Goal: Check status: Check status

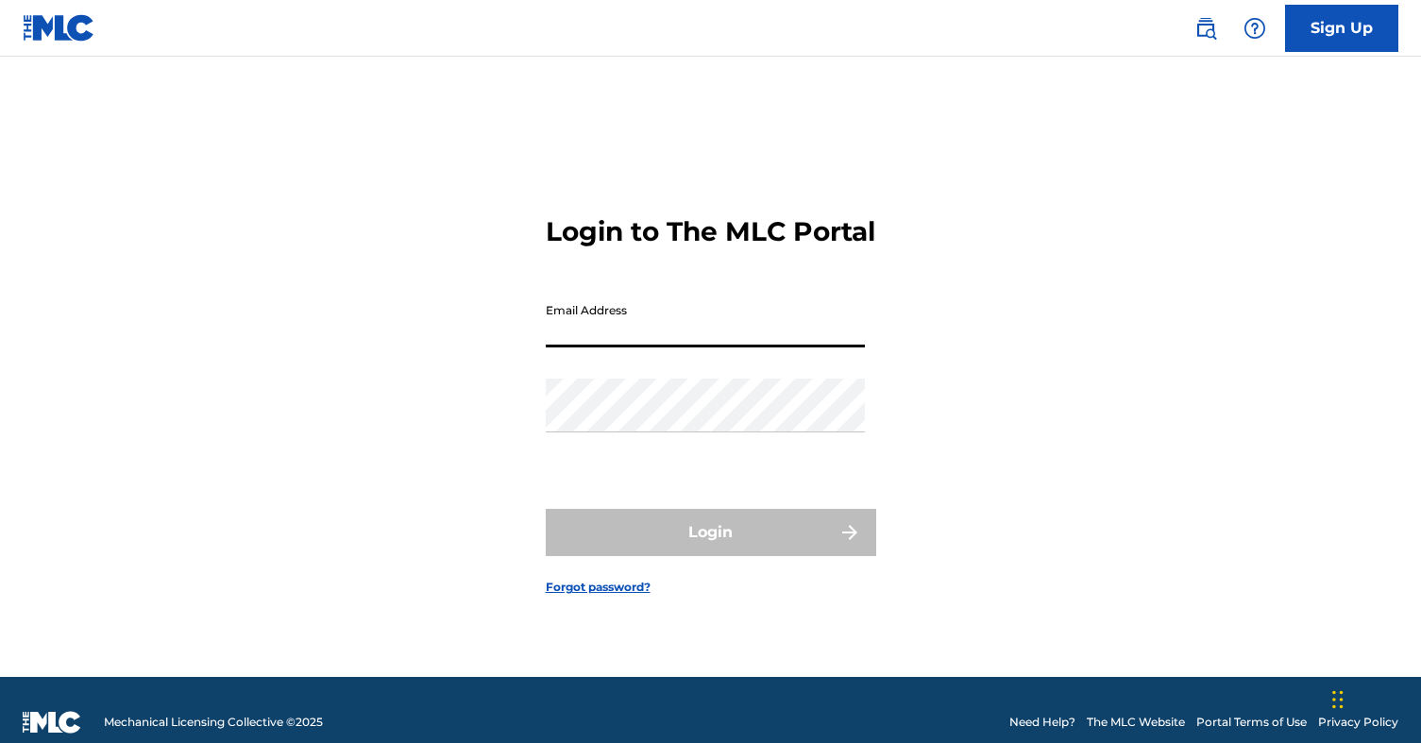
type input "[EMAIL_ADDRESS][DOMAIN_NAME]"
click at [710, 549] on button "Login" at bounding box center [711, 532] width 330 height 47
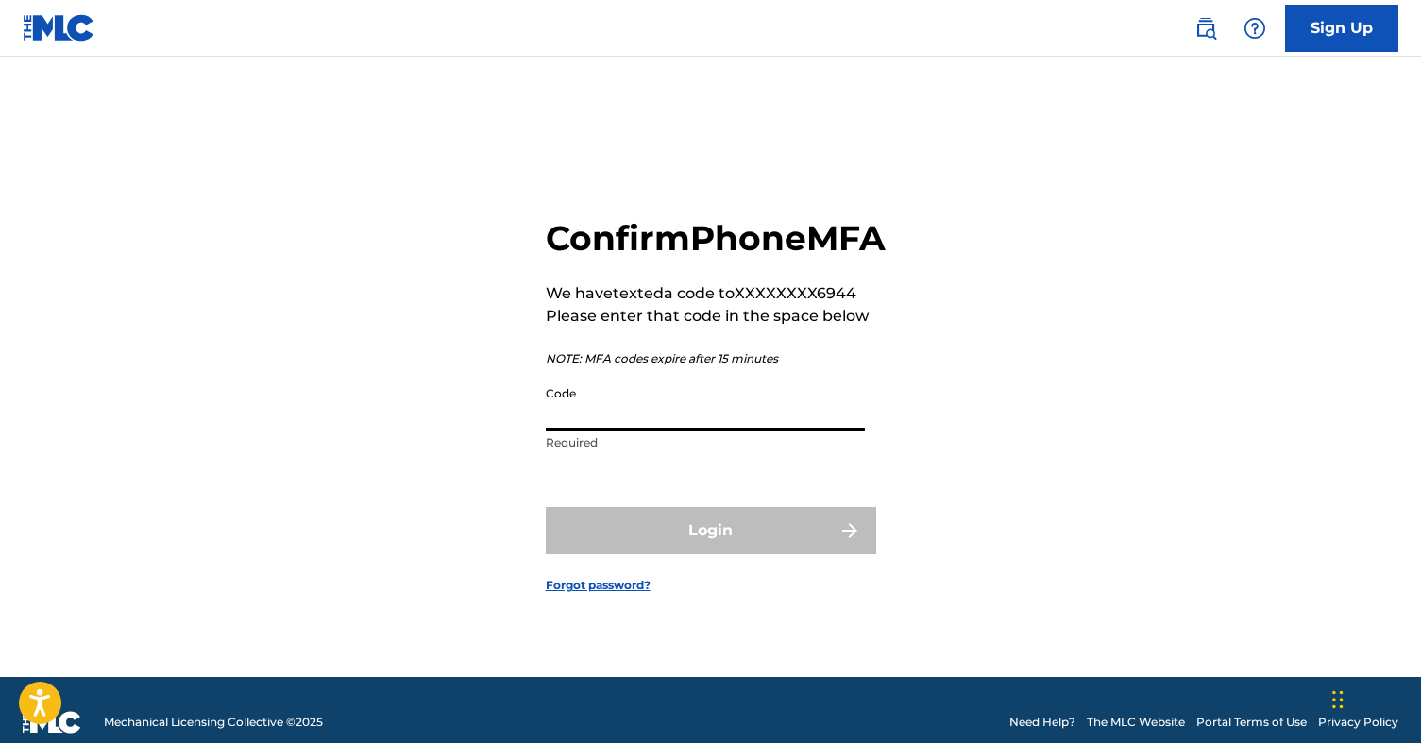
click at [699, 431] on input "Code" at bounding box center [705, 404] width 319 height 54
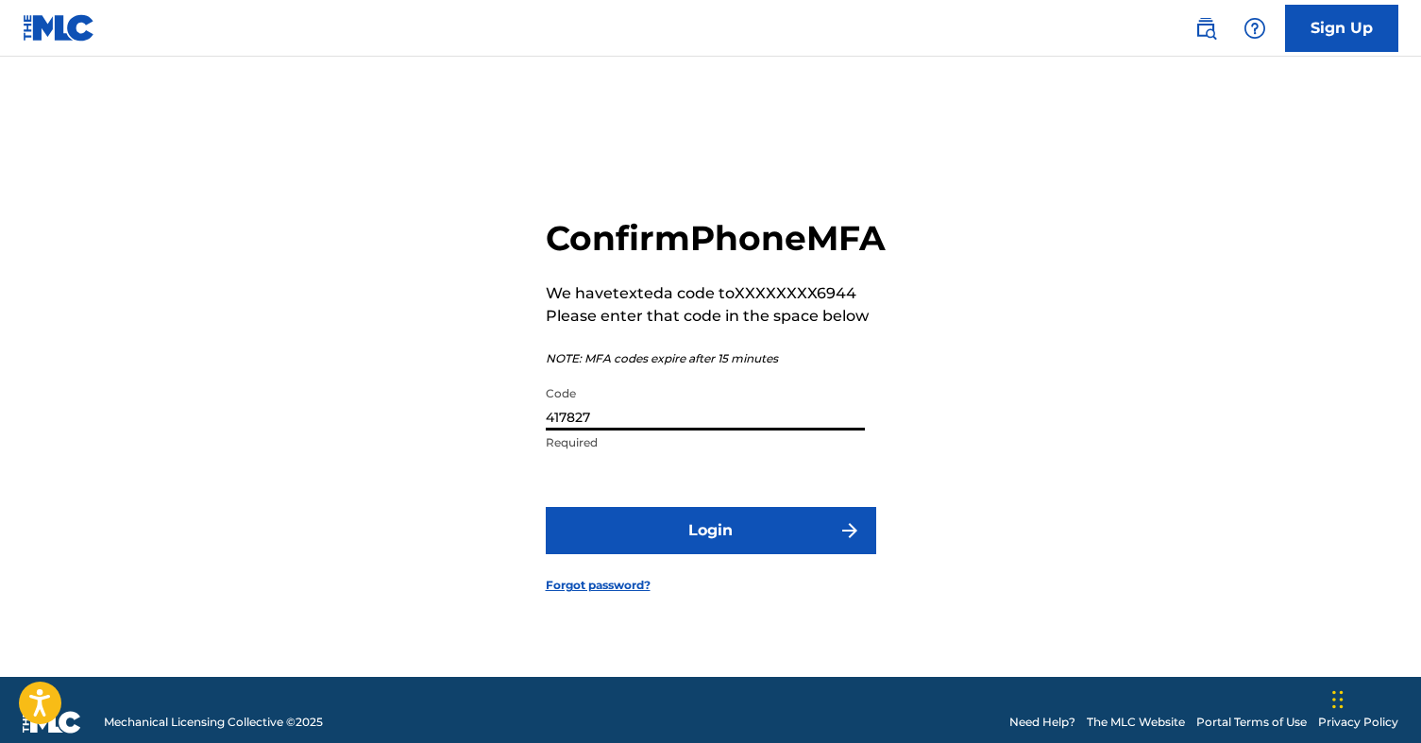
type input "417827"
click at [689, 538] on button "Login" at bounding box center [711, 530] width 330 height 47
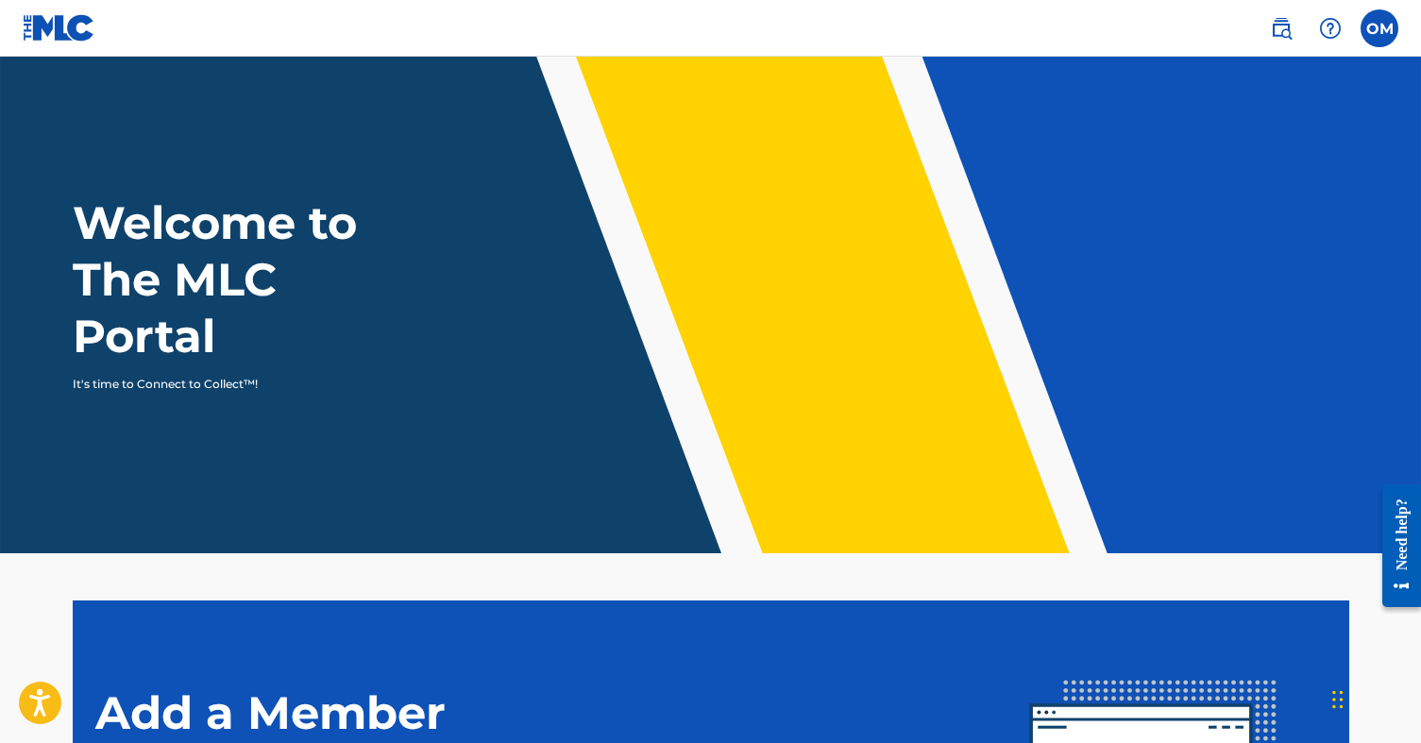
click at [1383, 36] on label at bounding box center [1380, 28] width 38 height 38
click at [1379, 28] on input "OM [PERSON_NAME] [EMAIL_ADDRESS][DOMAIN_NAME] Notification Preferences Profile …" at bounding box center [1379, 28] width 0 height 0
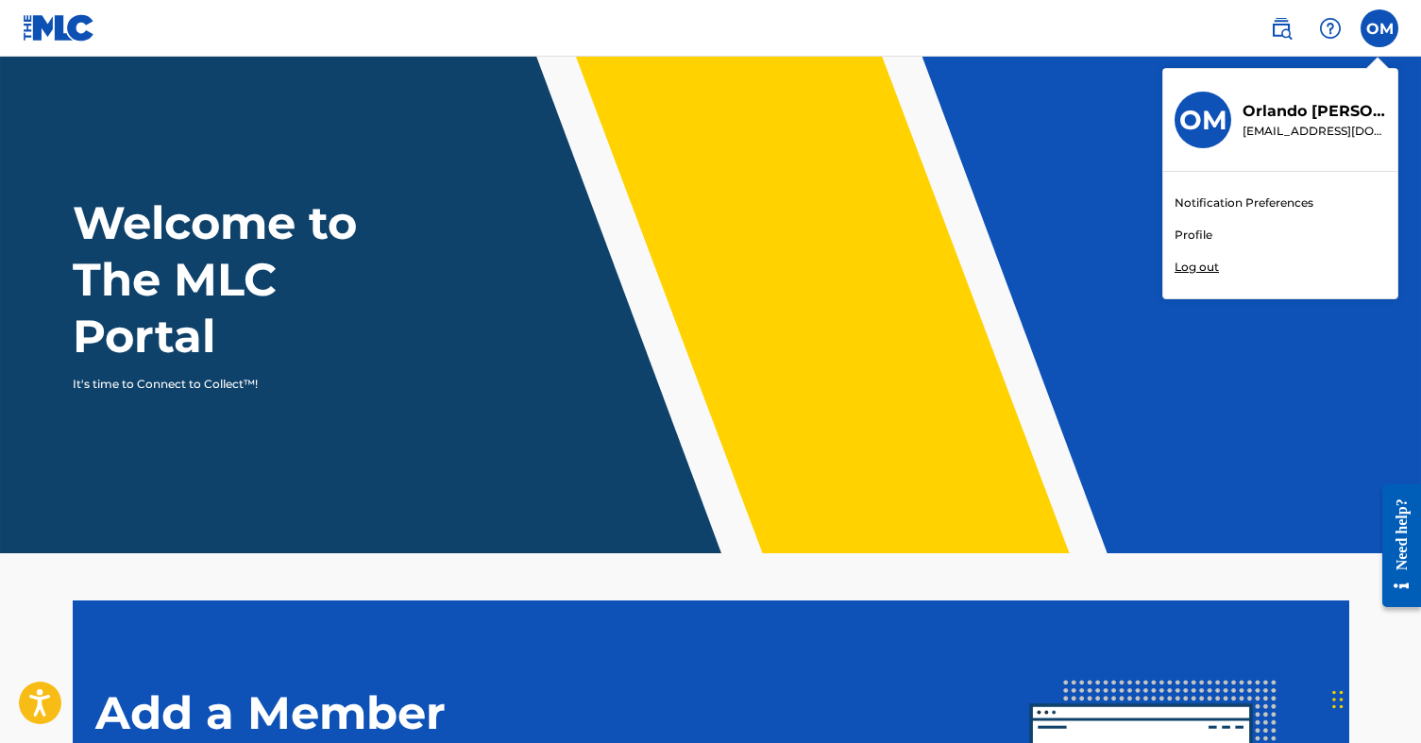
click at [1188, 127] on h3 "OM" at bounding box center [1203, 120] width 48 height 33
click at [1379, 28] on input "OM [PERSON_NAME] [EMAIL_ADDRESS][DOMAIN_NAME] Notification Preferences Profile …" at bounding box center [1379, 28] width 0 height 0
click at [1195, 233] on link "Profile" at bounding box center [1194, 235] width 38 height 17
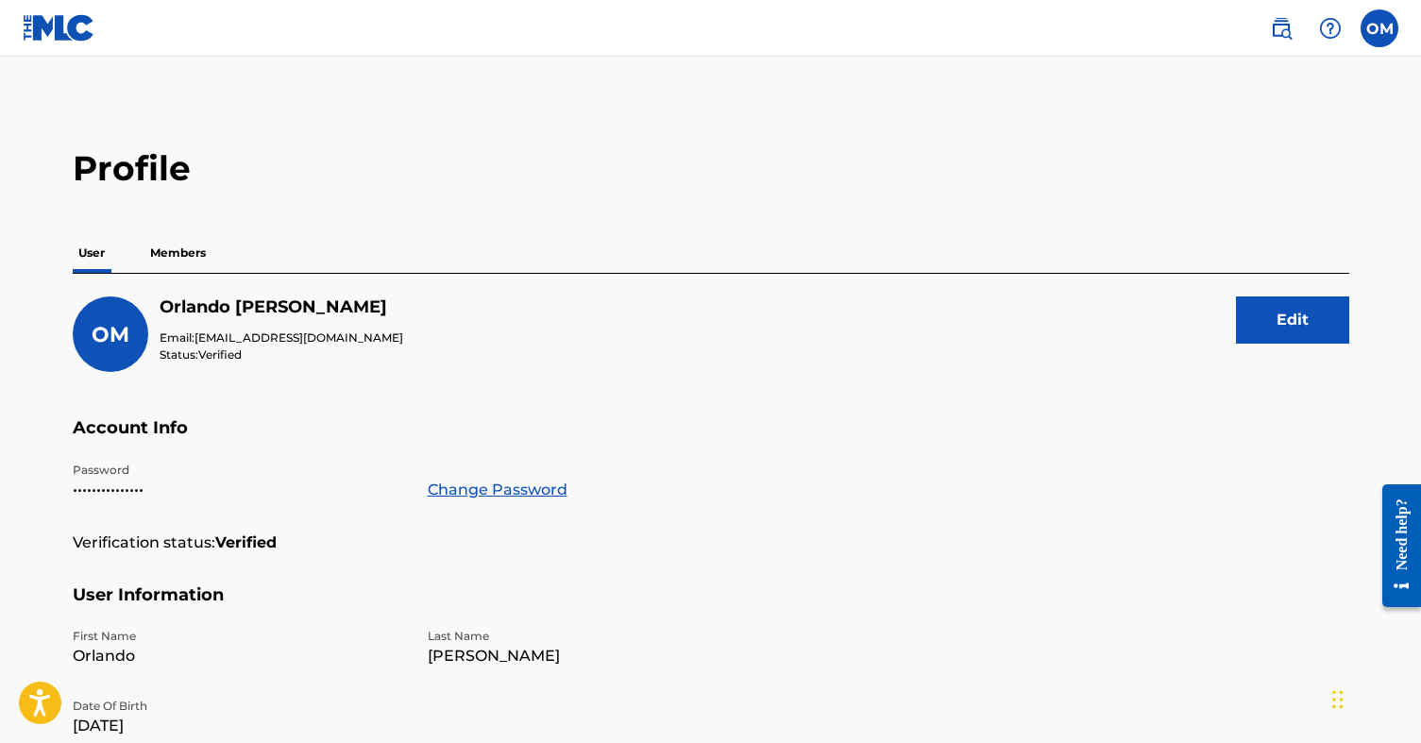
click at [55, 33] on img at bounding box center [59, 27] width 73 height 27
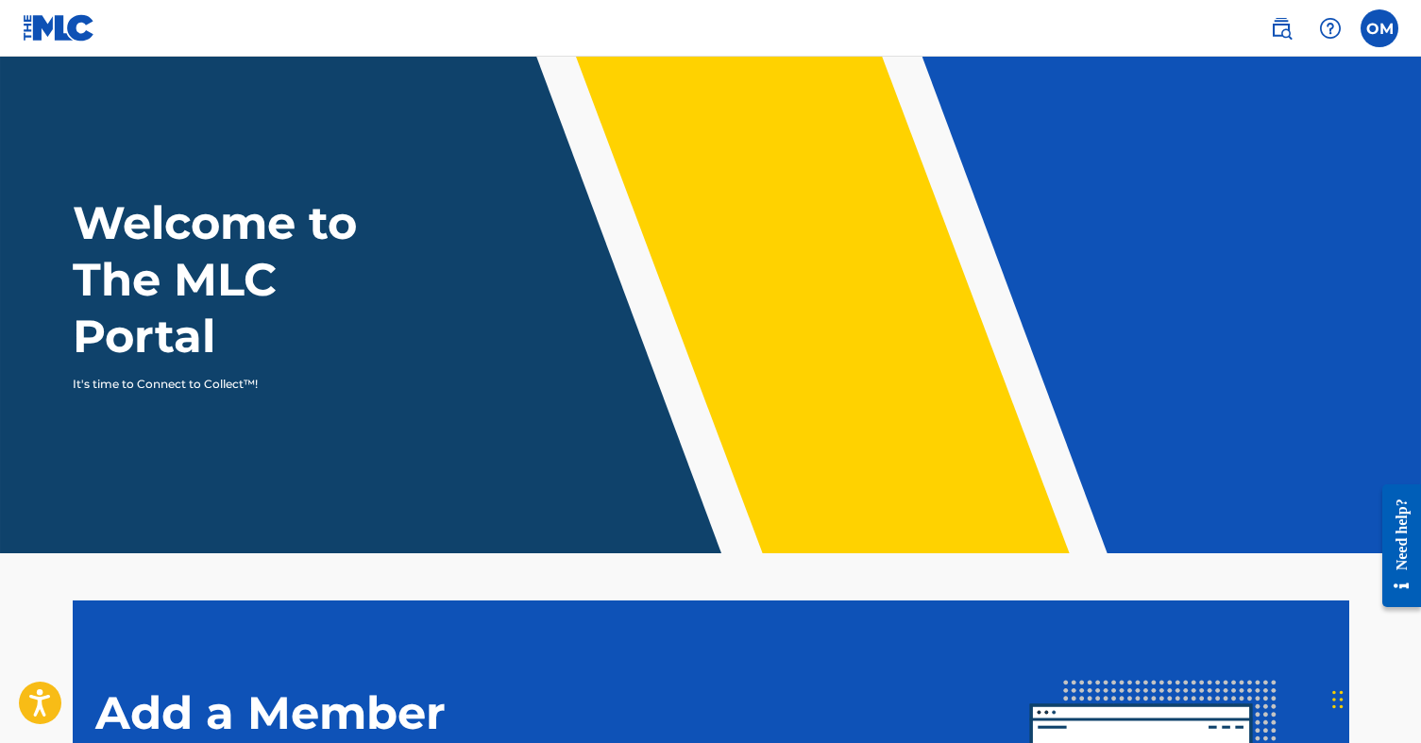
click at [1284, 31] on img at bounding box center [1281, 28] width 23 height 23
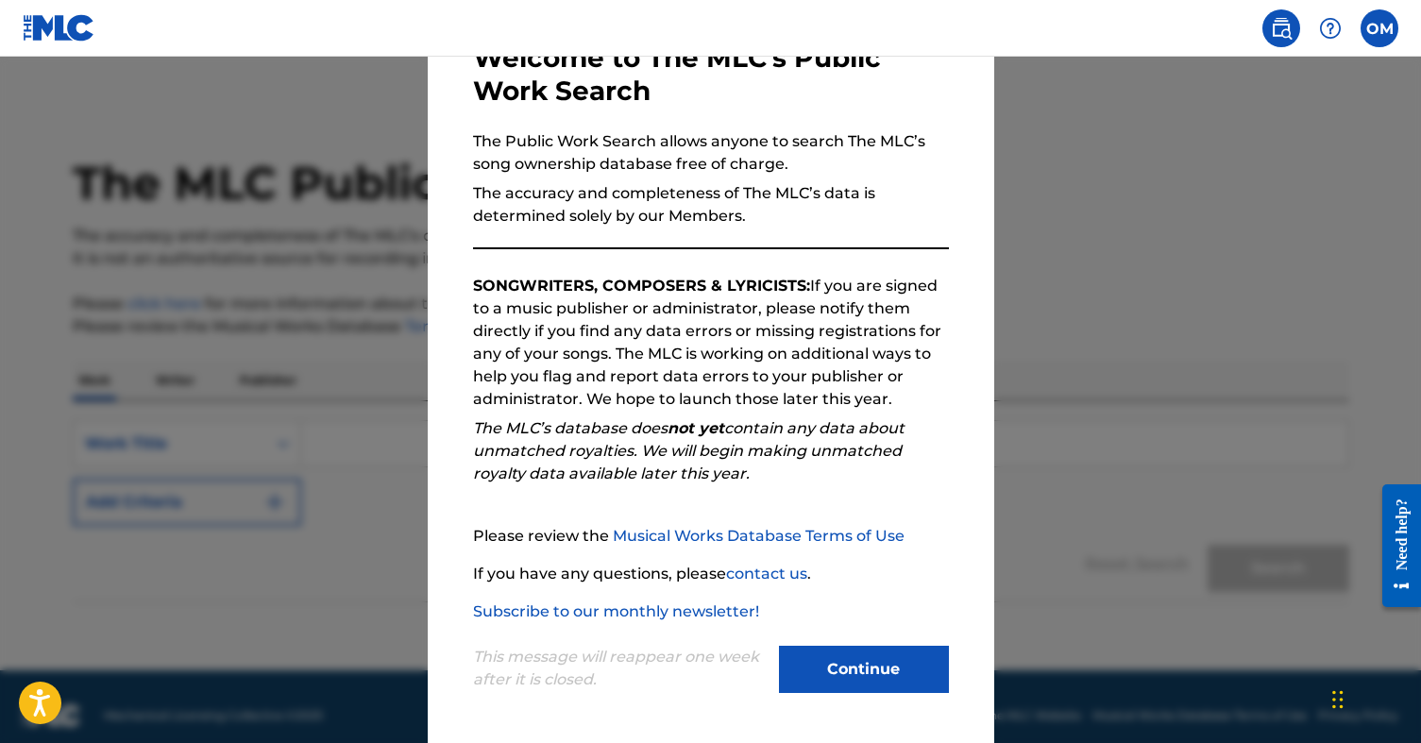
scroll to position [121, 0]
click at [892, 671] on button "Continue" at bounding box center [864, 669] width 170 height 47
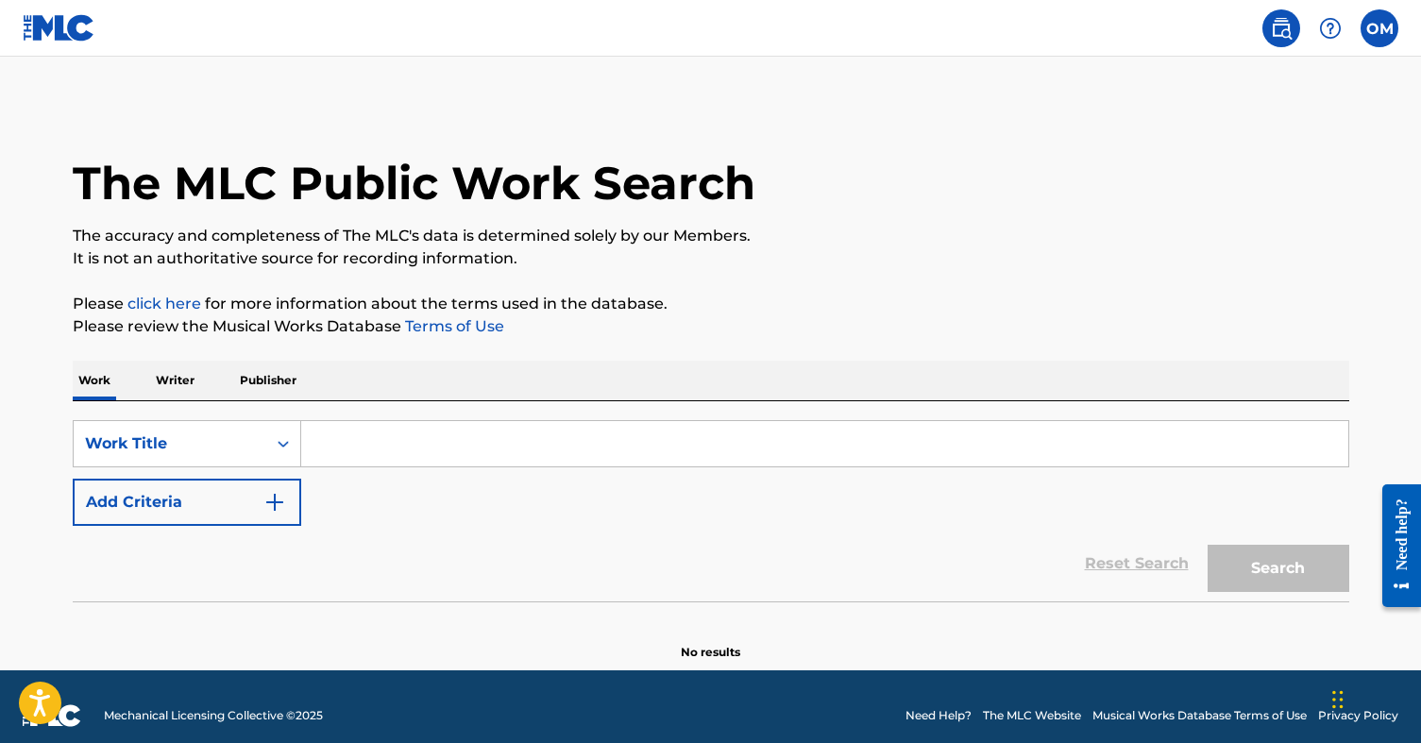
click at [1384, 31] on label at bounding box center [1380, 28] width 38 height 38
click at [1379, 28] on input "OM [PERSON_NAME] [EMAIL_ADDRESS][DOMAIN_NAME] Notification Preferences Profile …" at bounding box center [1379, 28] width 0 height 0
click at [1208, 268] on p "Log out" at bounding box center [1197, 267] width 44 height 17
click at [1379, 28] on input "OM [PERSON_NAME] [EMAIL_ADDRESS][DOMAIN_NAME] Notification Preferences Profile …" at bounding box center [1379, 28] width 0 height 0
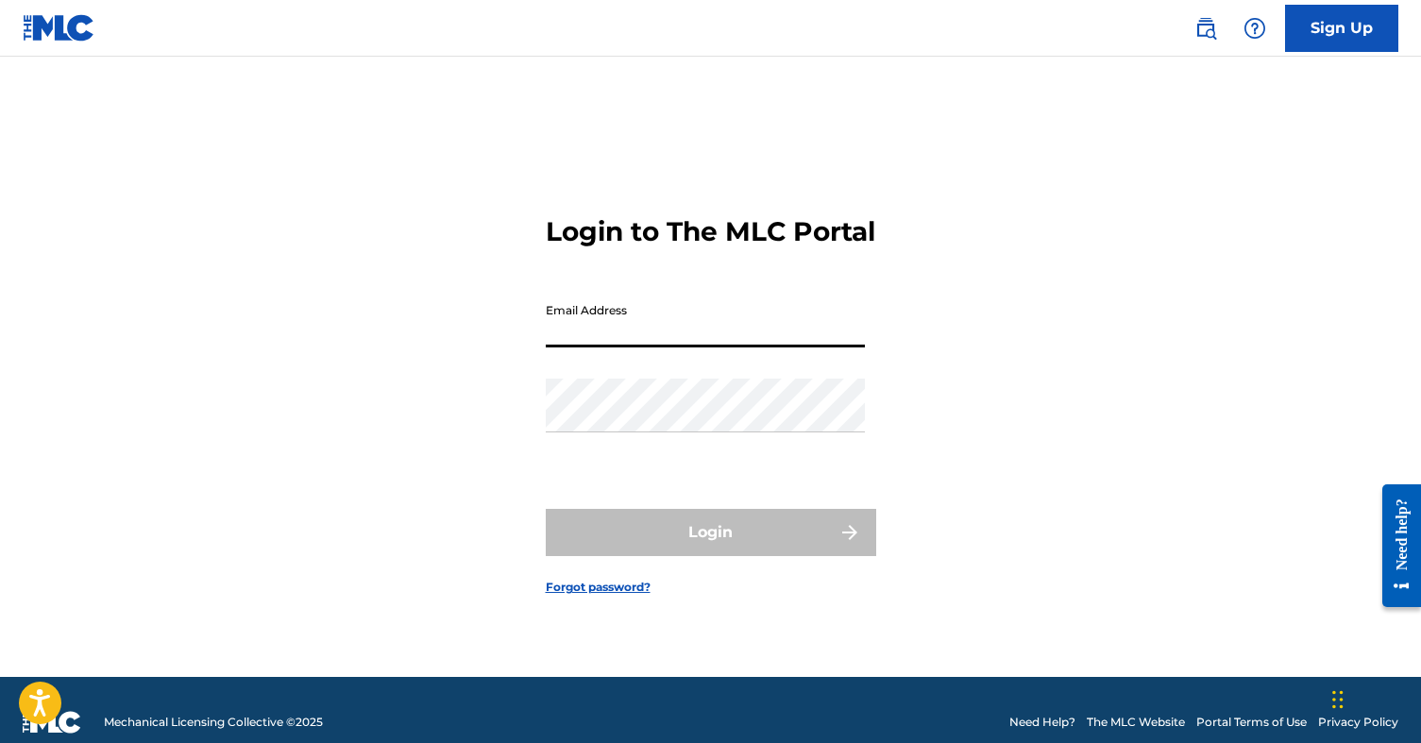
type input "[EMAIL_ADDRESS][DOMAIN_NAME]"
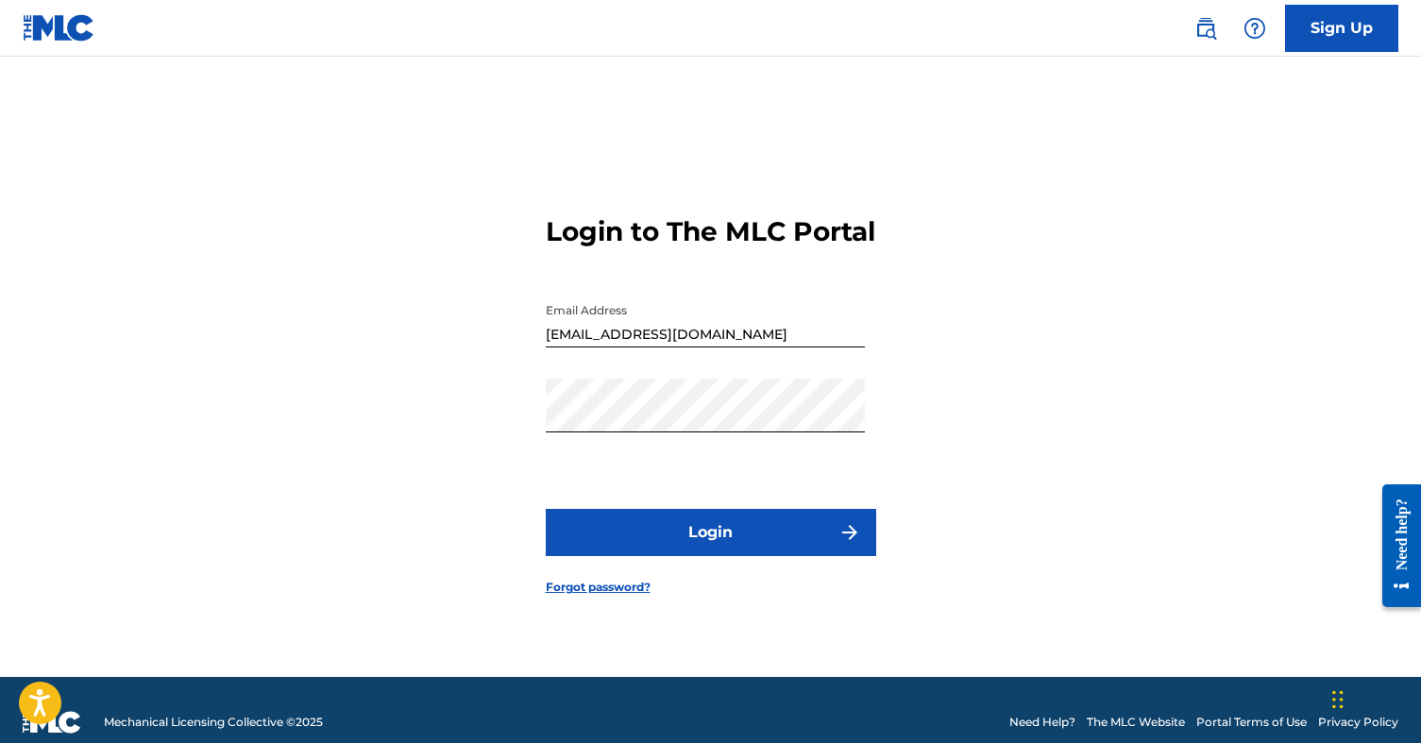
click at [711, 536] on button "Login" at bounding box center [711, 532] width 330 height 47
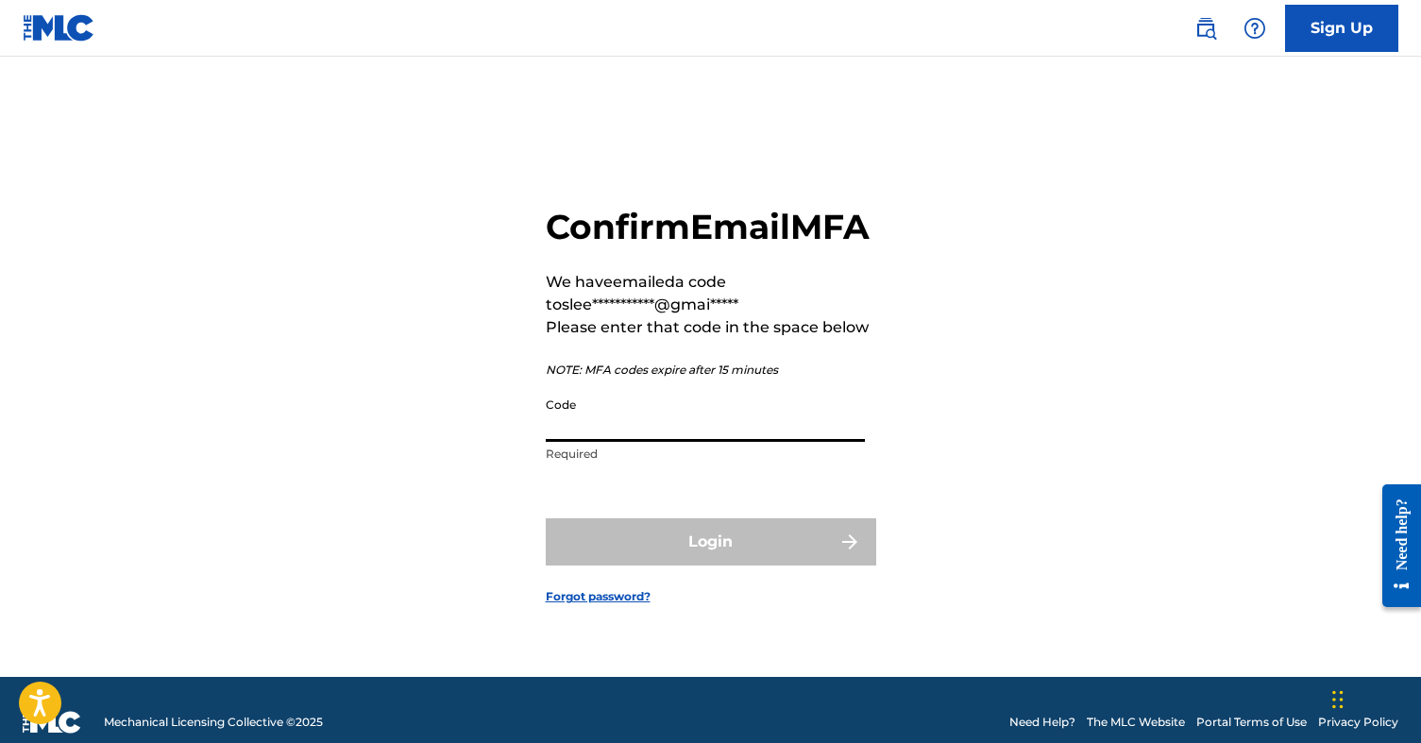
click at [712, 442] on input "Code" at bounding box center [705, 415] width 319 height 54
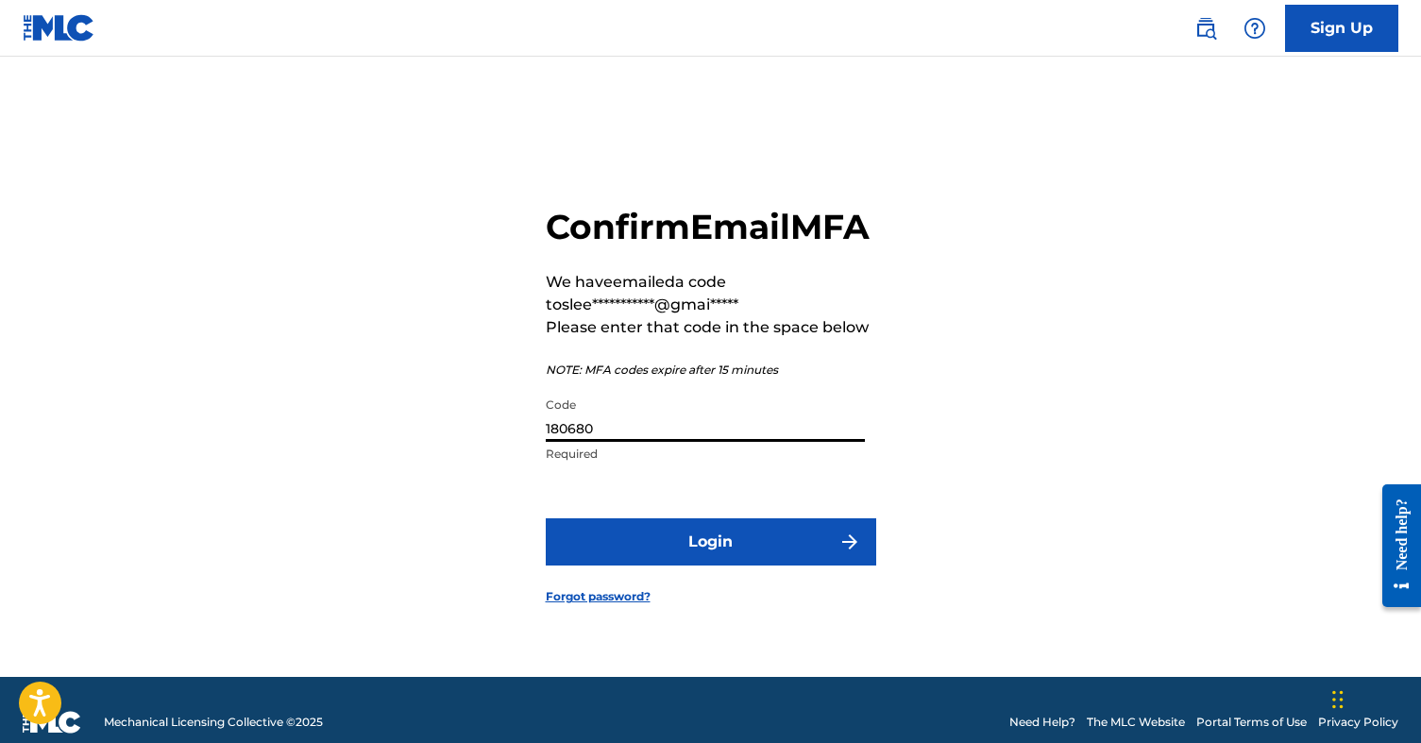
type input "180680"
click at [717, 563] on button "Login" at bounding box center [711, 541] width 330 height 47
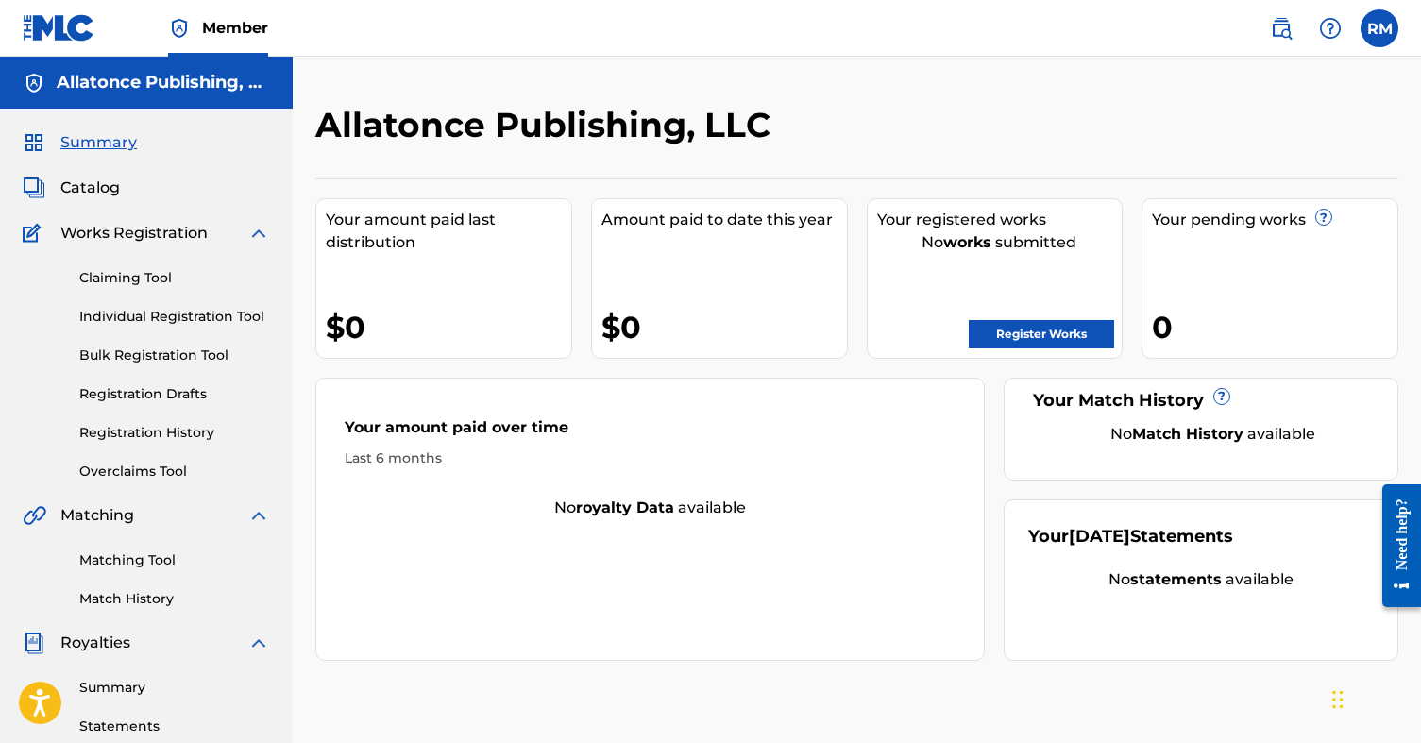
click at [94, 184] on span "Catalog" at bounding box center [89, 188] width 59 height 23
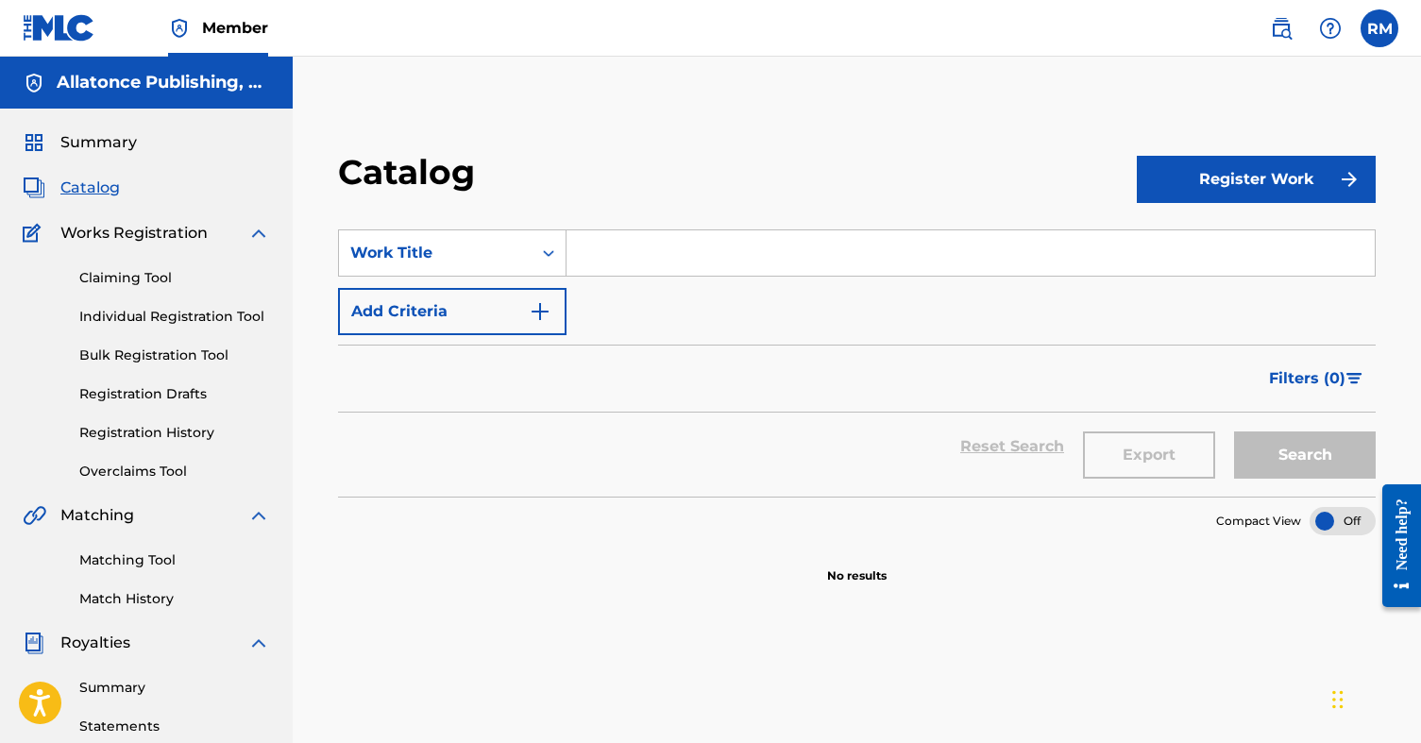
click at [94, 184] on span "Catalog" at bounding box center [89, 188] width 59 height 23
click at [89, 146] on span "Summary" at bounding box center [98, 142] width 76 height 23
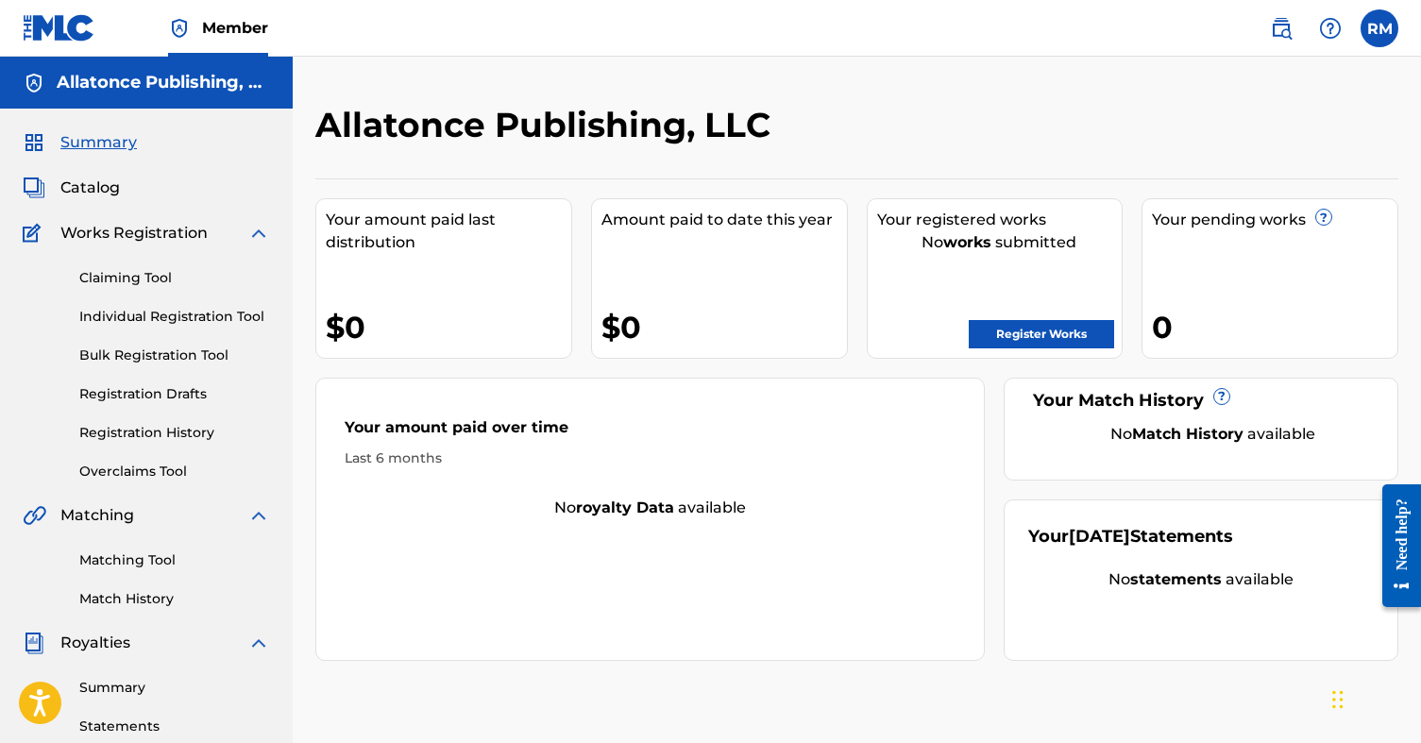
click at [1372, 33] on label at bounding box center [1380, 28] width 38 height 38
click at [1379, 28] on input "RM [PERSON_NAME] [EMAIL_ADDRESS][DOMAIN_NAME] Notification Preferences Profile …" at bounding box center [1379, 28] width 0 height 0
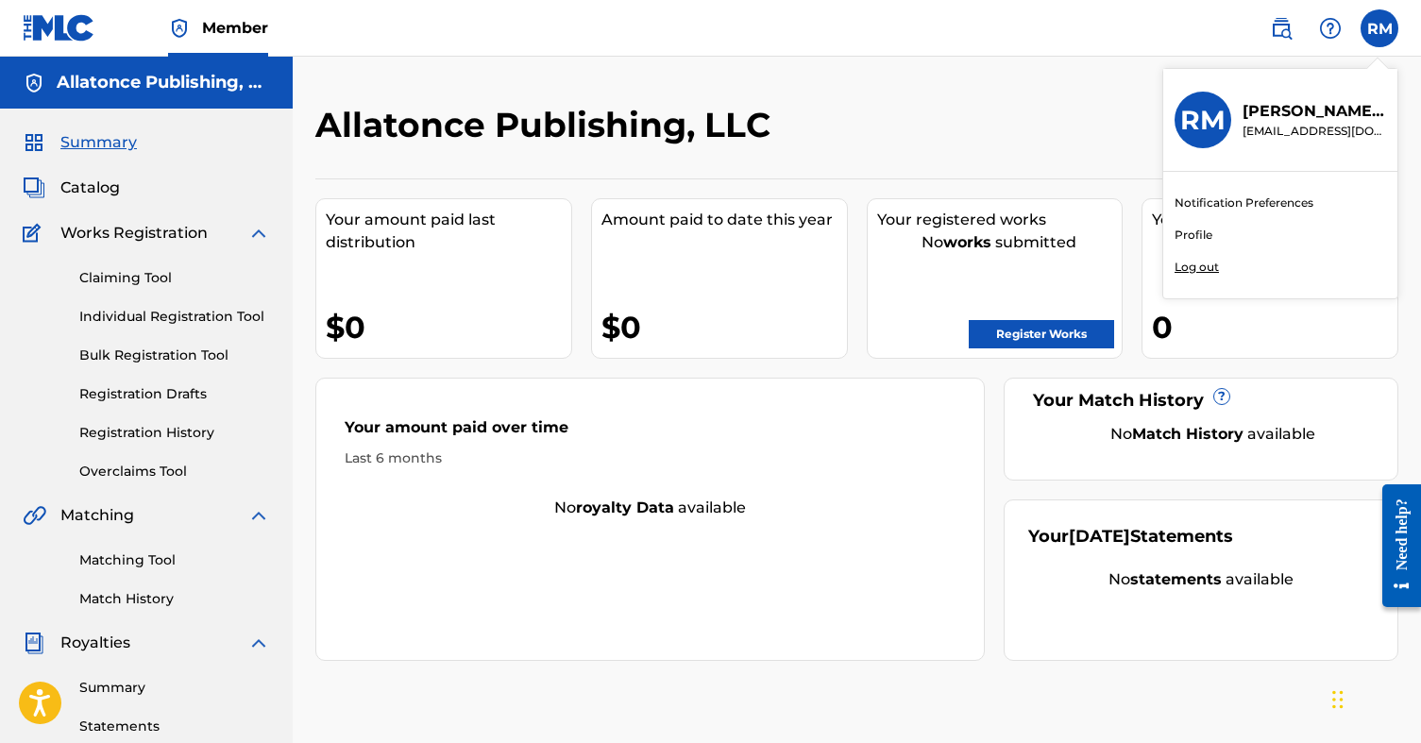
click at [98, 185] on span "Catalog" at bounding box center [89, 188] width 59 height 23
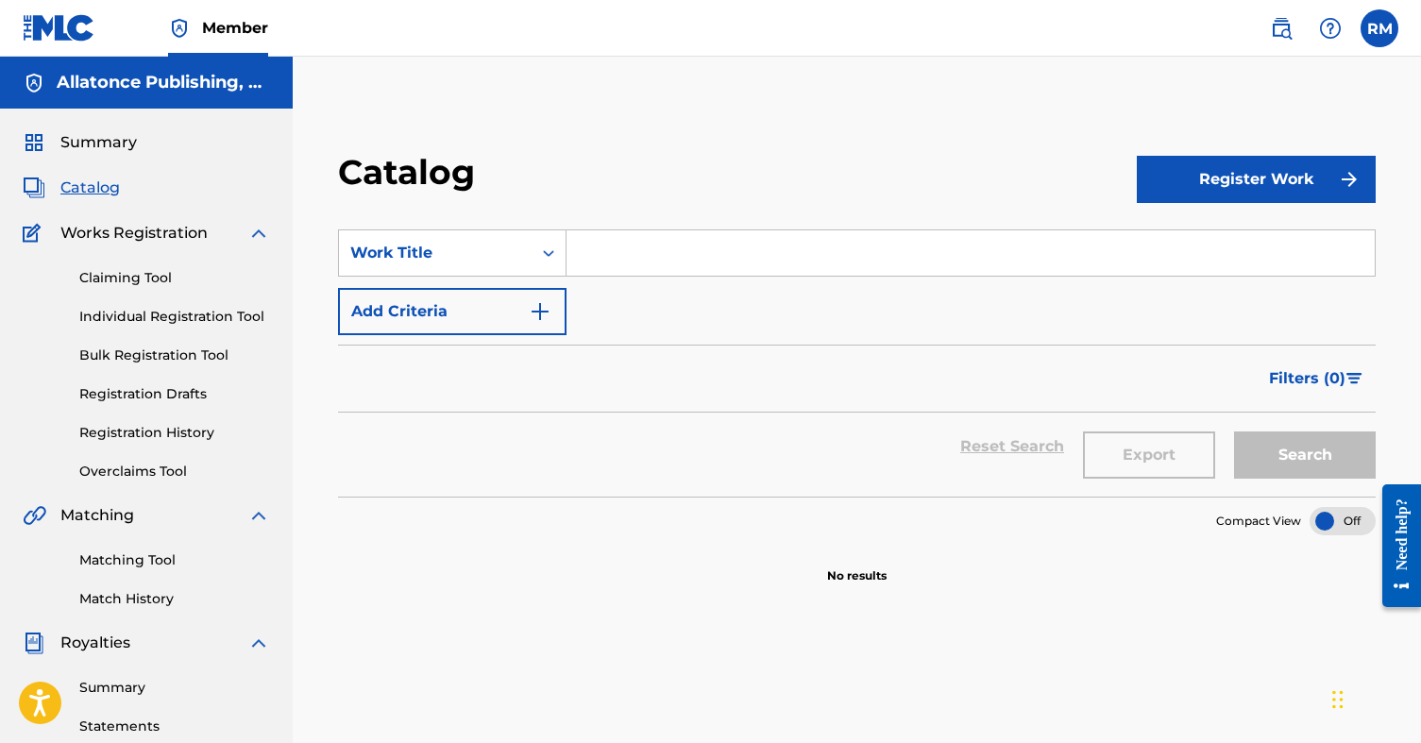
click at [143, 276] on link "Claiming Tool" at bounding box center [174, 278] width 191 height 20
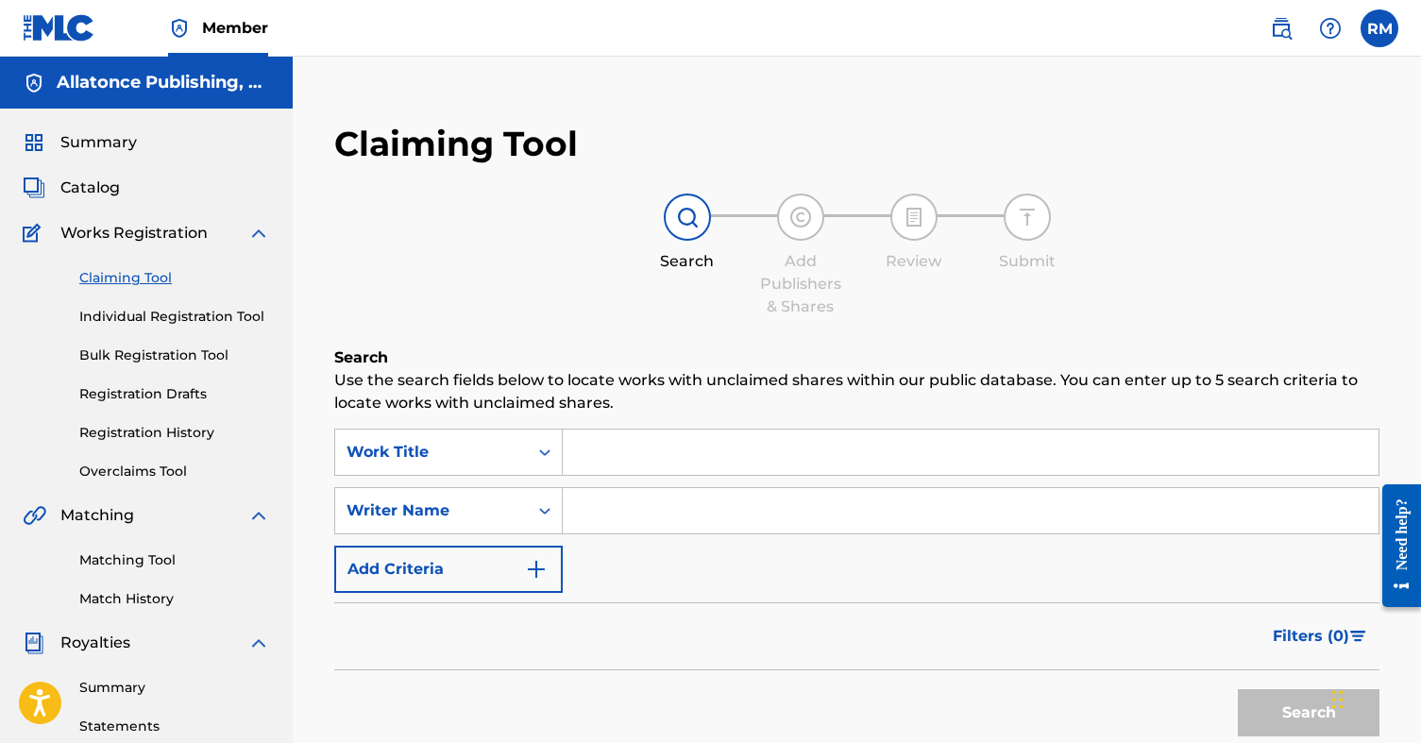
click at [138, 313] on link "Individual Registration Tool" at bounding box center [174, 317] width 191 height 20
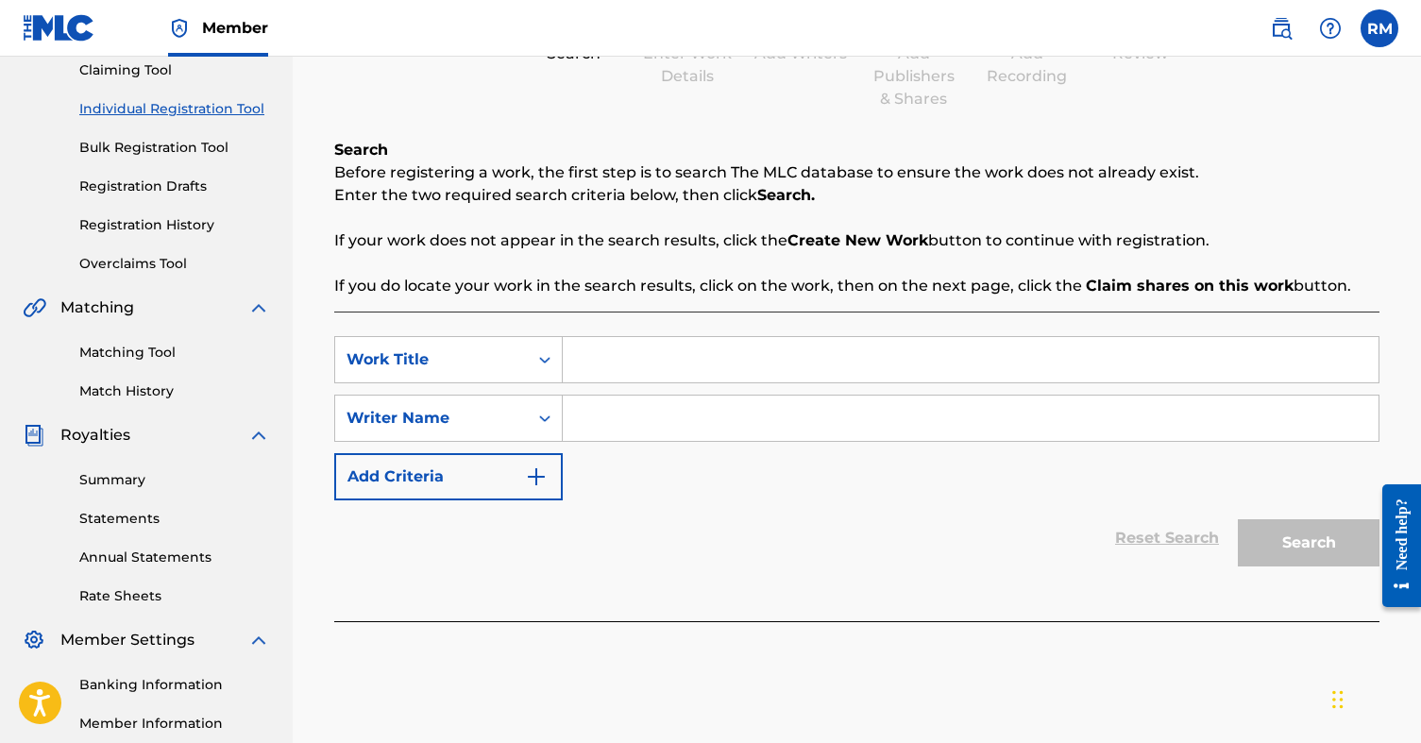
scroll to position [171, 0]
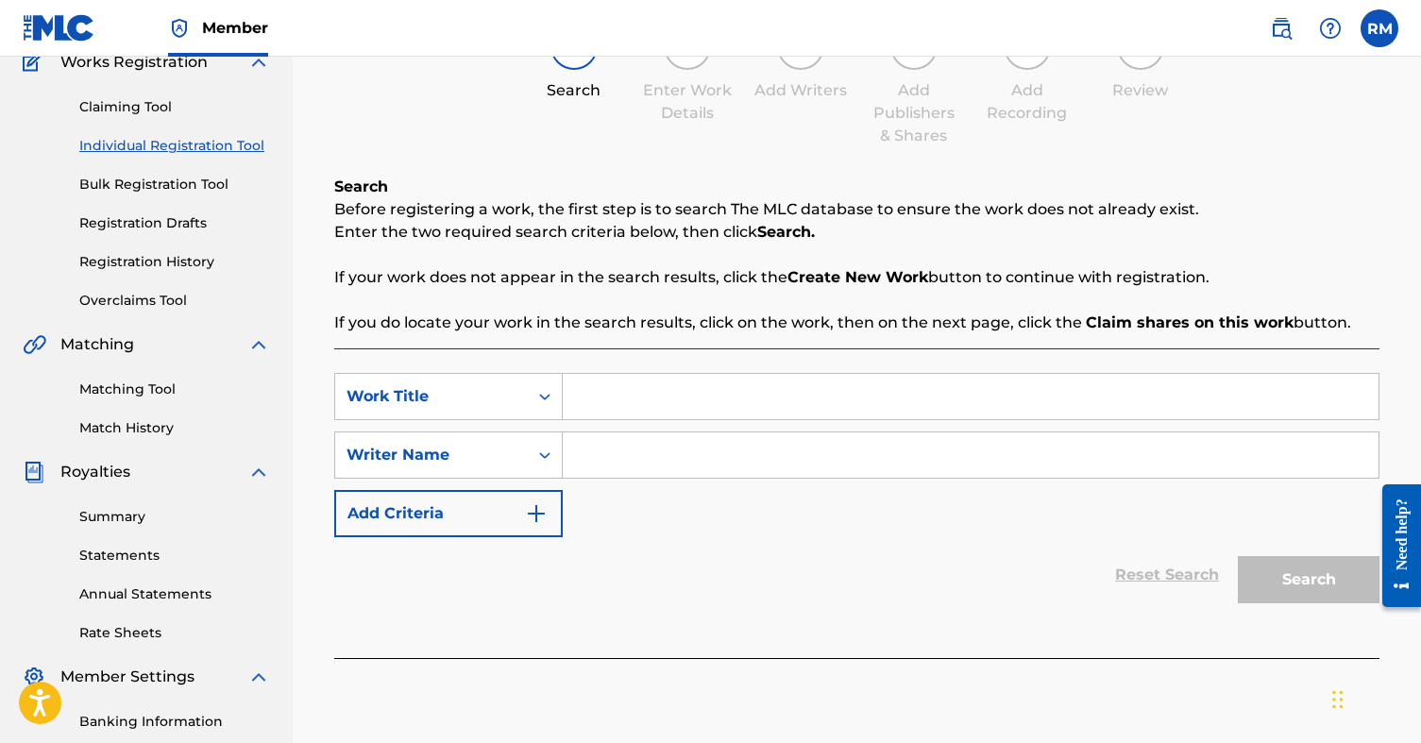
click at [157, 259] on link "Registration History" at bounding box center [174, 262] width 191 height 20
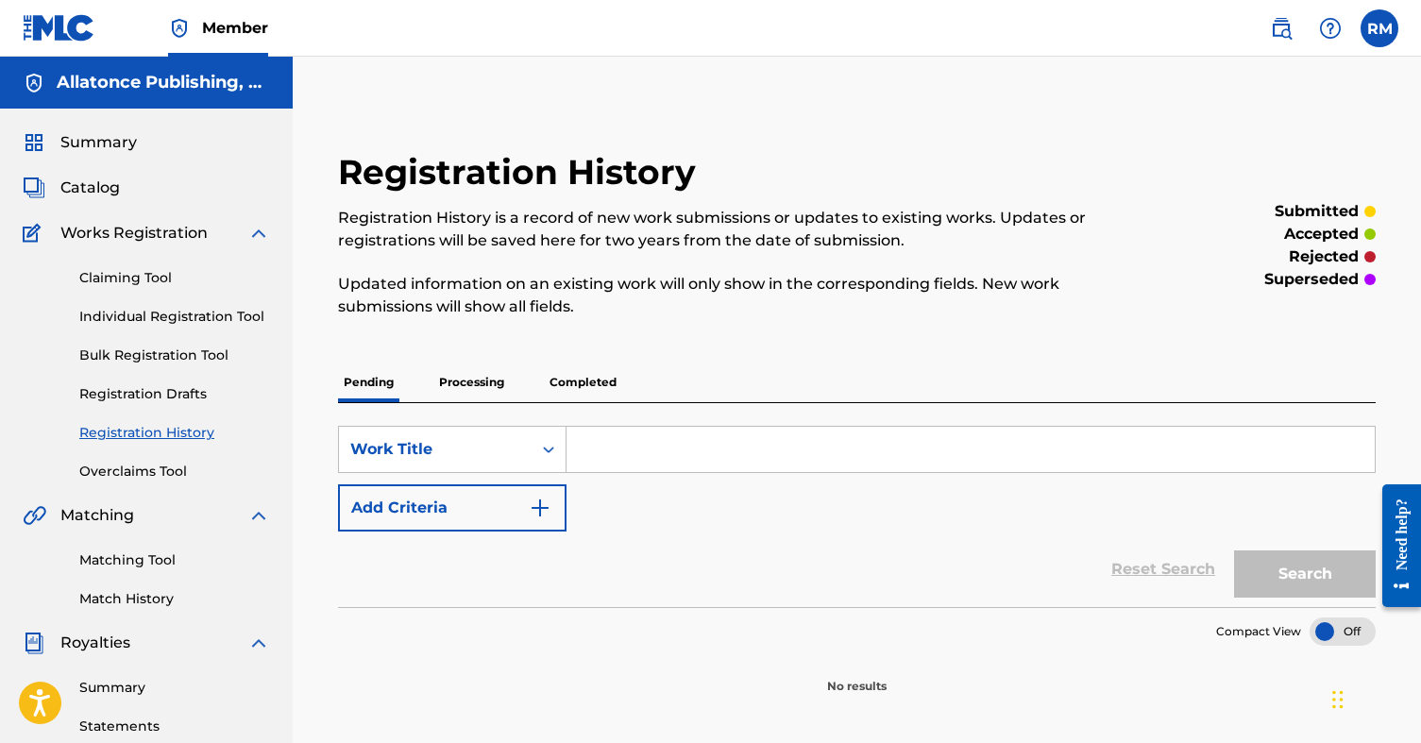
click at [484, 386] on p "Processing" at bounding box center [471, 383] width 76 height 40
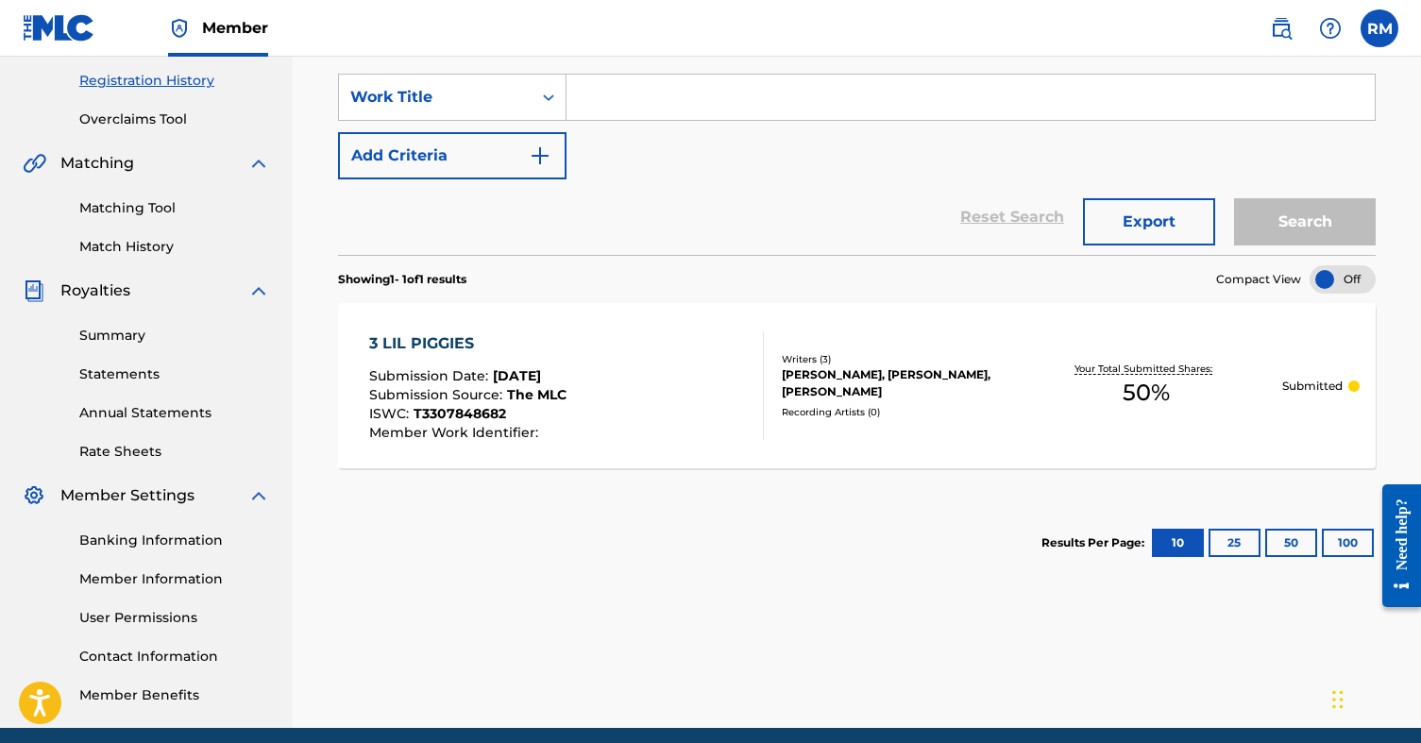
scroll to position [354, 0]
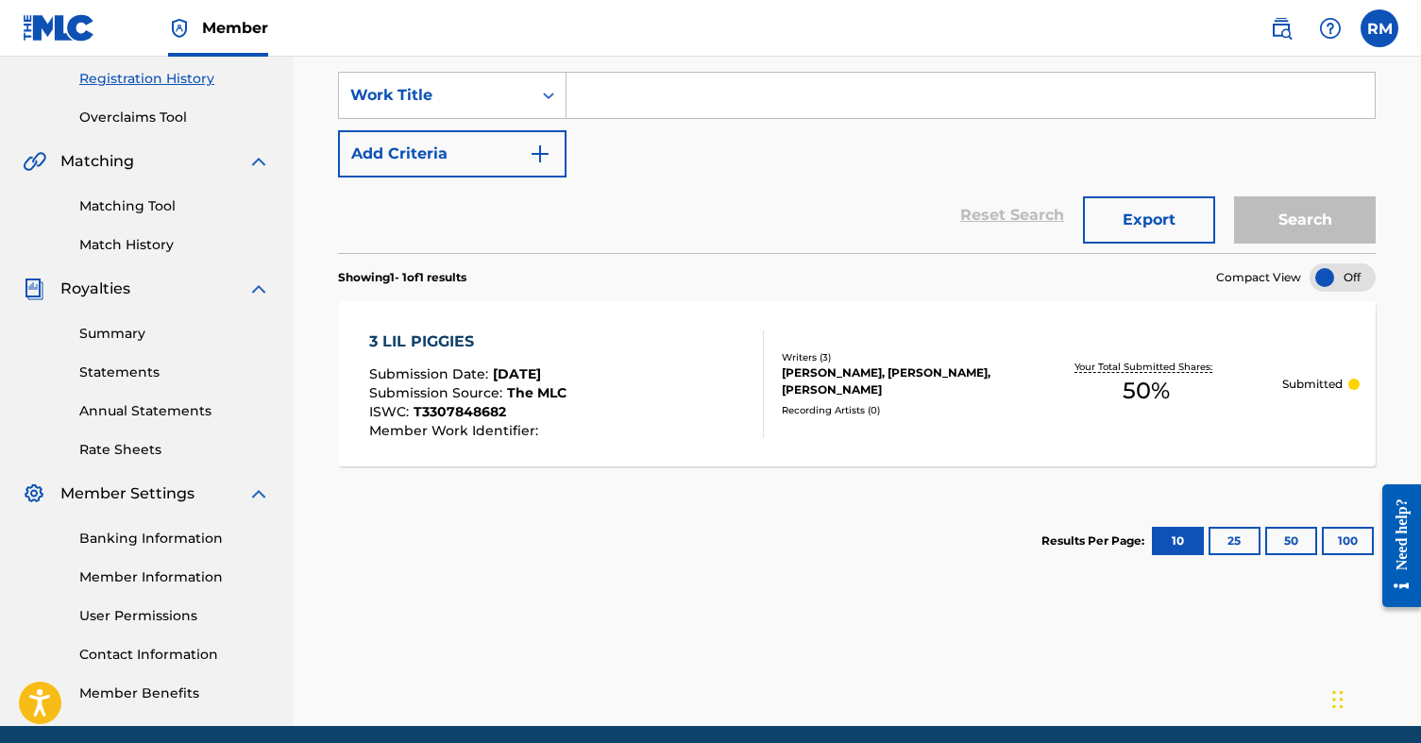
click at [537, 391] on span "The MLC" at bounding box center [536, 392] width 59 height 17
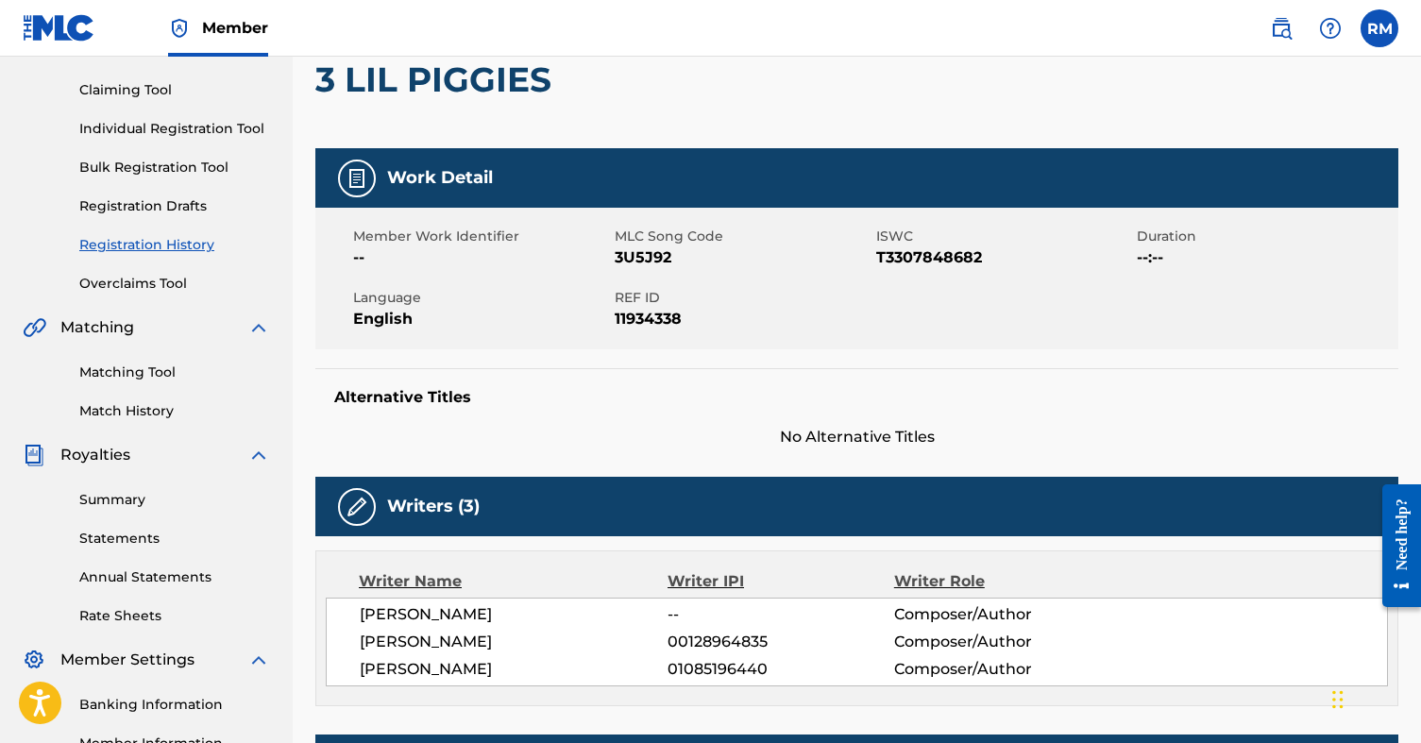
scroll to position [180, 0]
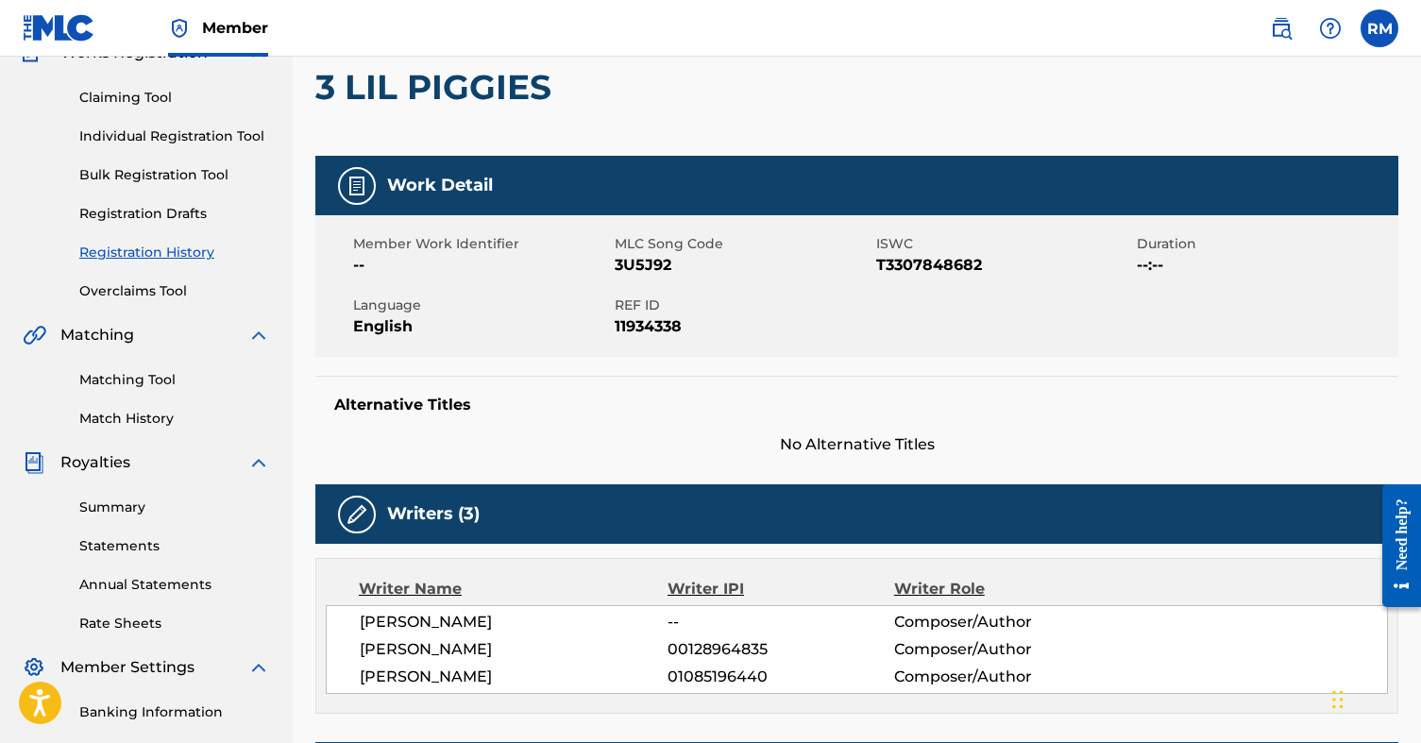
click at [780, 126] on div at bounding box center [685, 87] width 249 height 137
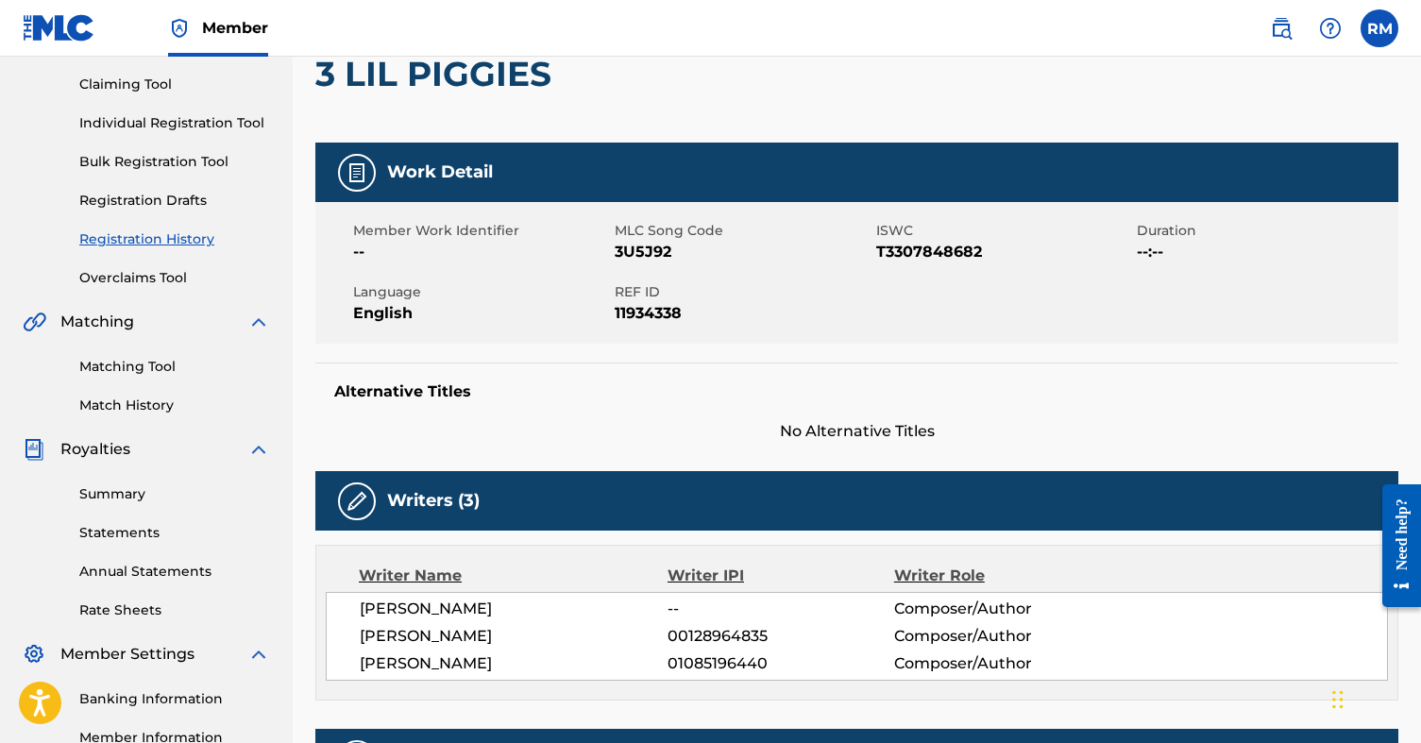
scroll to position [176, 0]
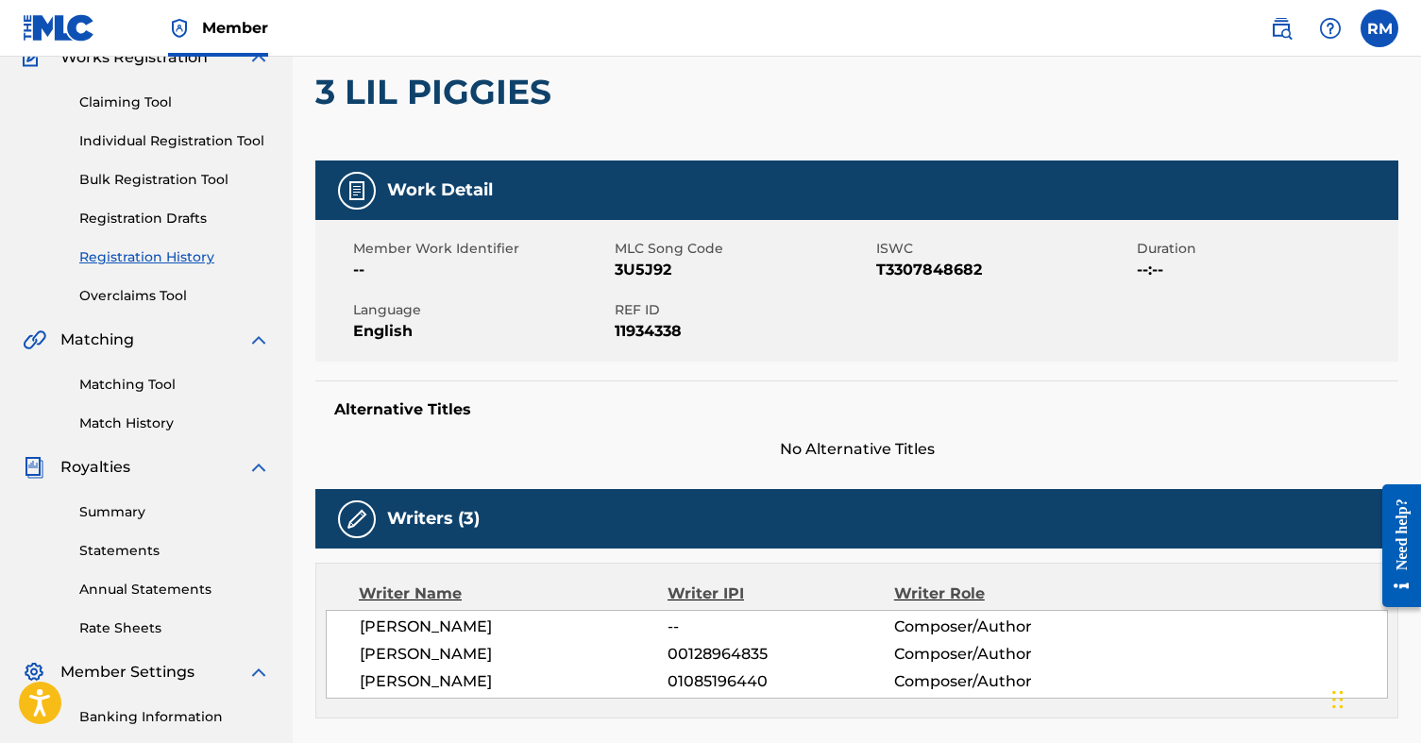
click at [647, 93] on div at bounding box center [685, 92] width 249 height 137
